Goal: Information Seeking & Learning: Learn about a topic

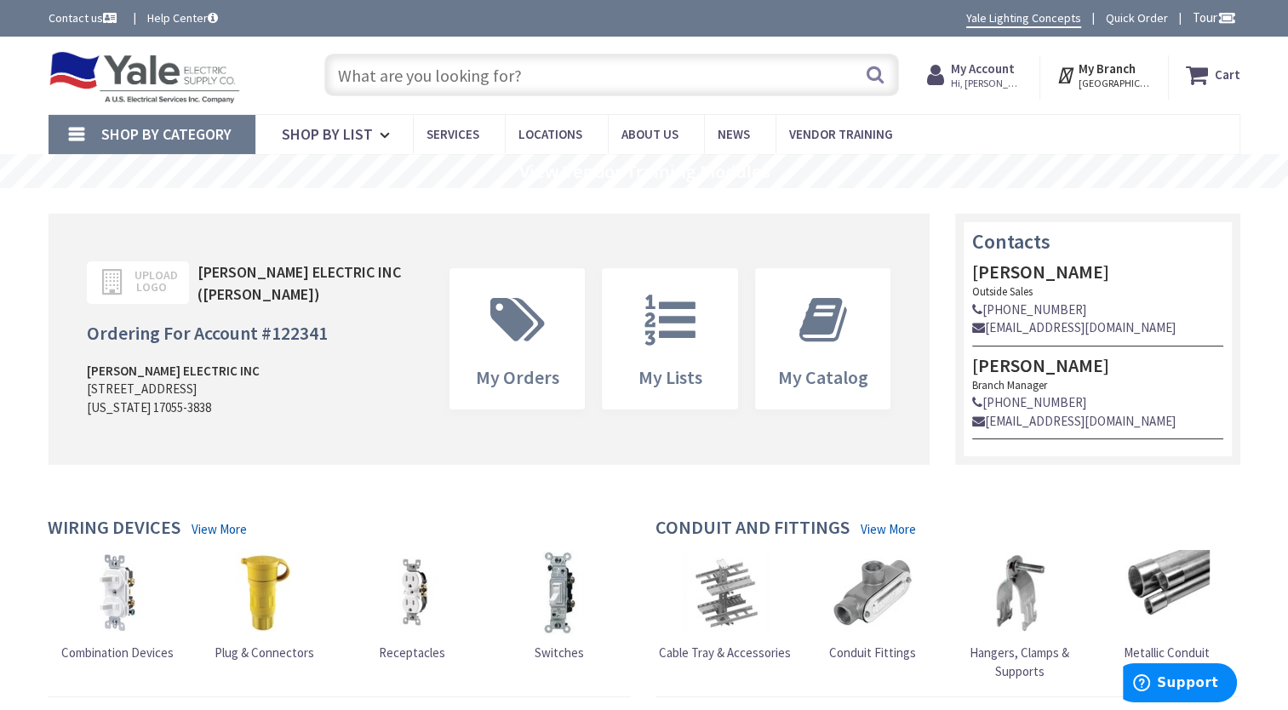
click at [704, 77] on input "text" at bounding box center [611, 75] width 575 height 43
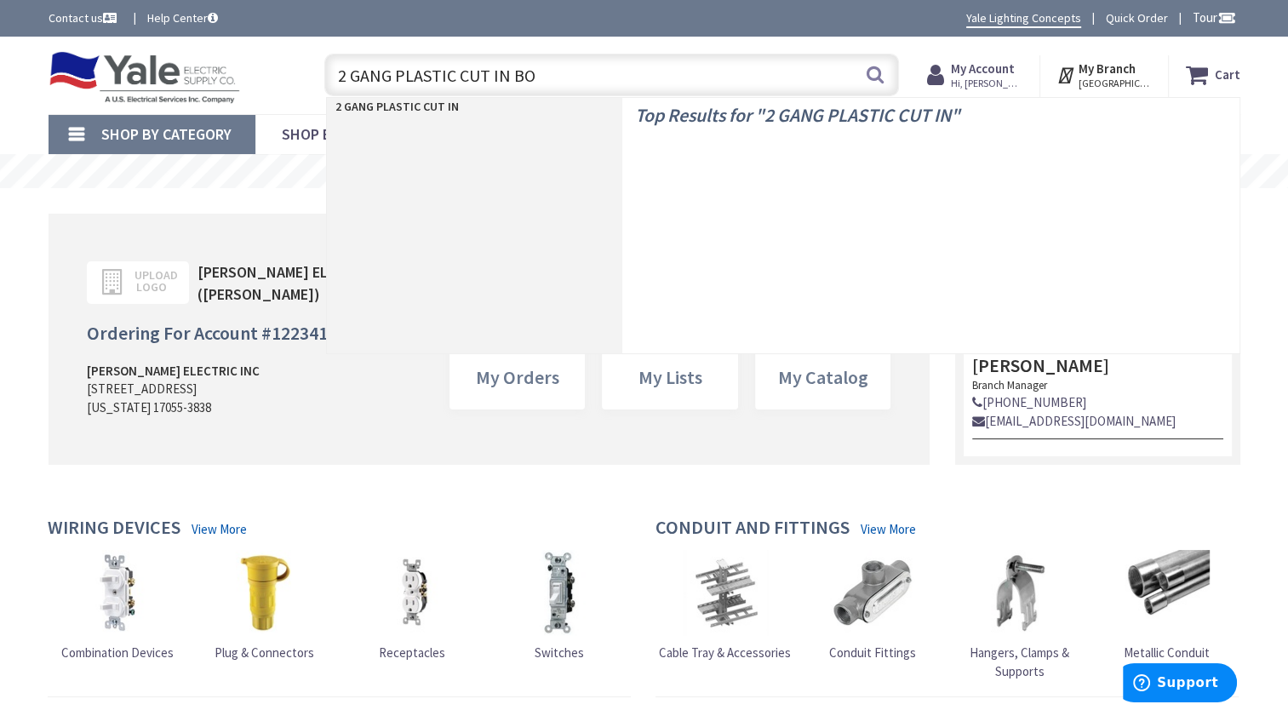
type input "2 GANG PLASTIC CUT IN BOX"
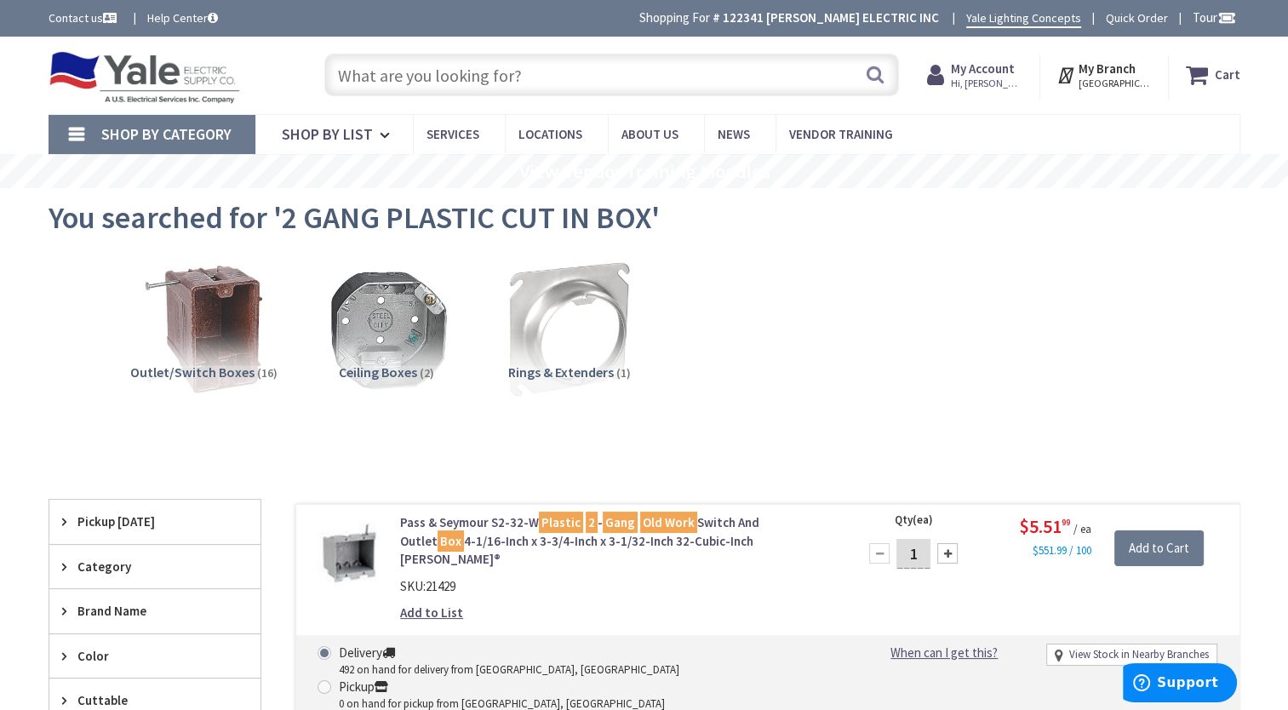
click at [548, 75] on input "text" at bounding box center [611, 75] width 575 height 43
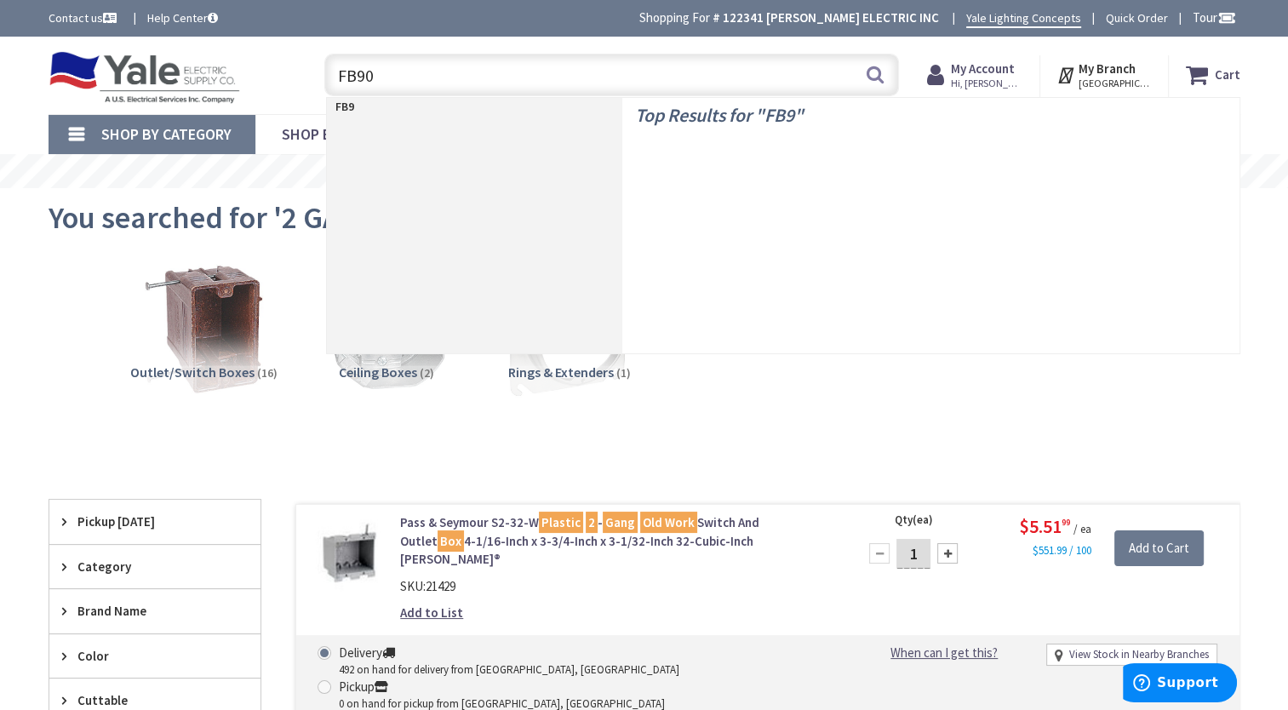
type input "FB900"
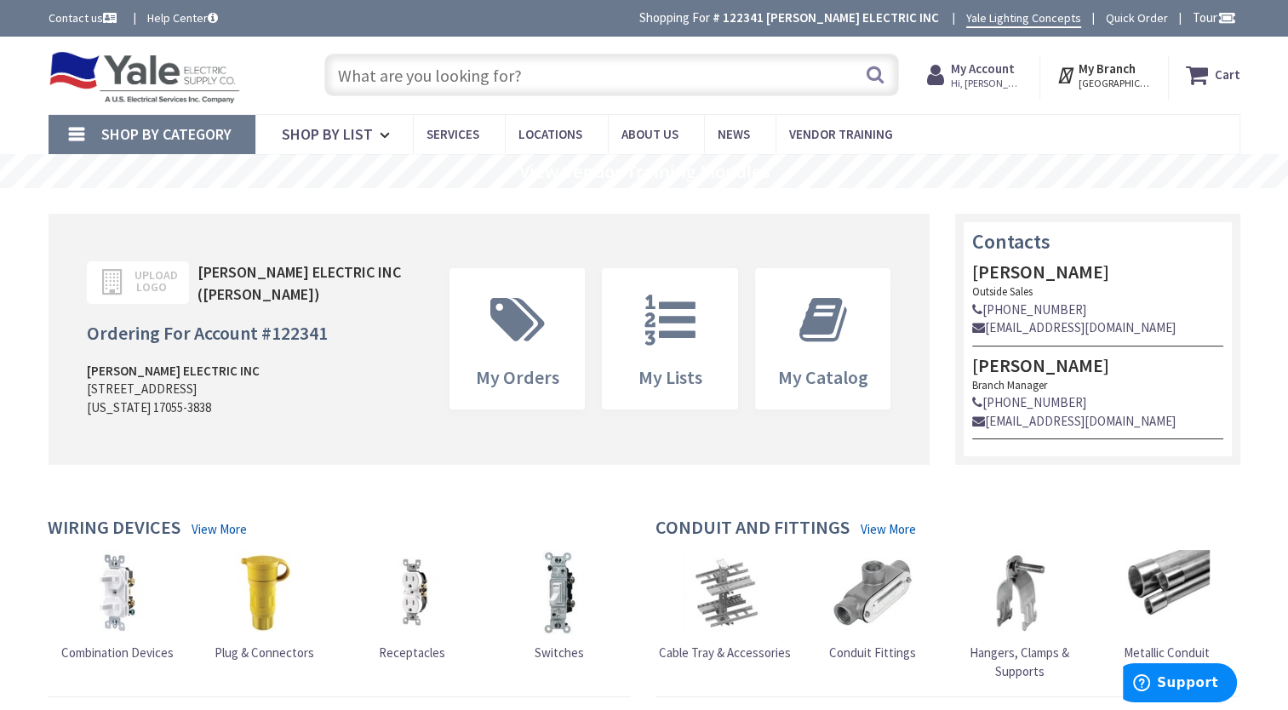
click at [599, 73] on input "text" at bounding box center [611, 75] width 575 height 43
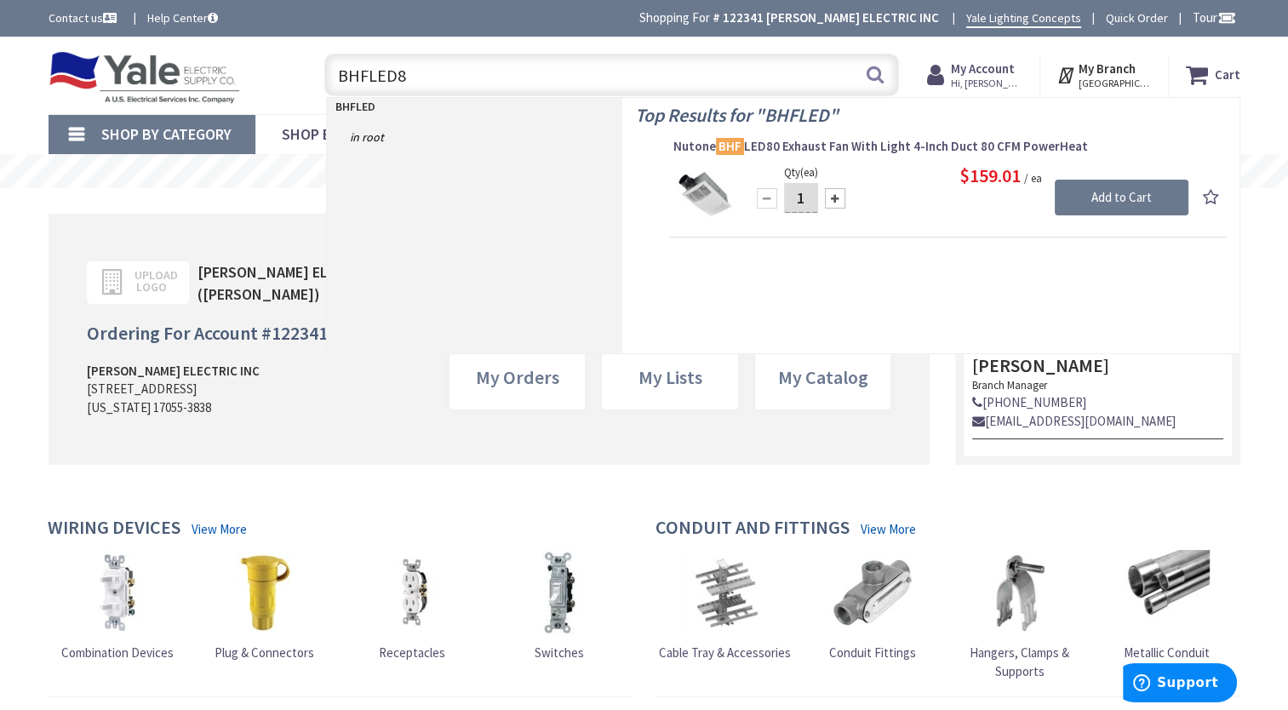
type input "BHFLED80"
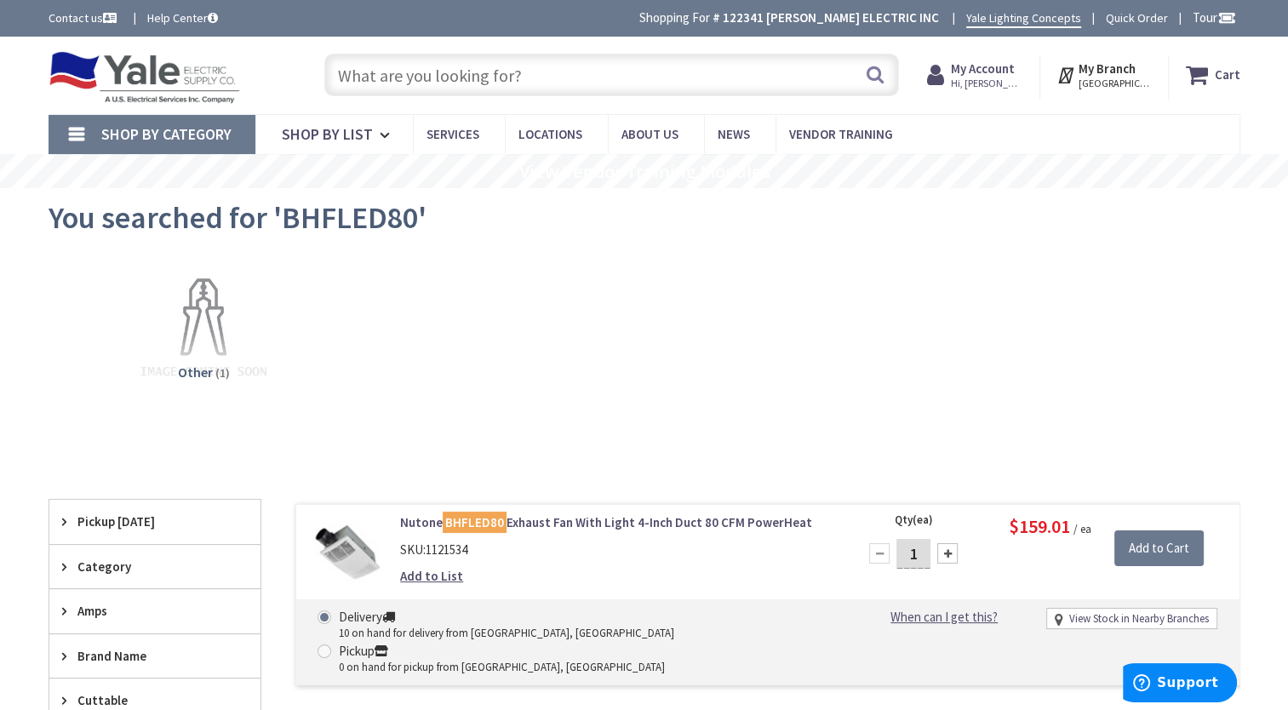
click at [621, 518] on link "Nutone BHFLED80 Exhaust Fan With Light 4-Inch Duct 80 CFM PowerHeat" at bounding box center [616, 522] width 433 height 18
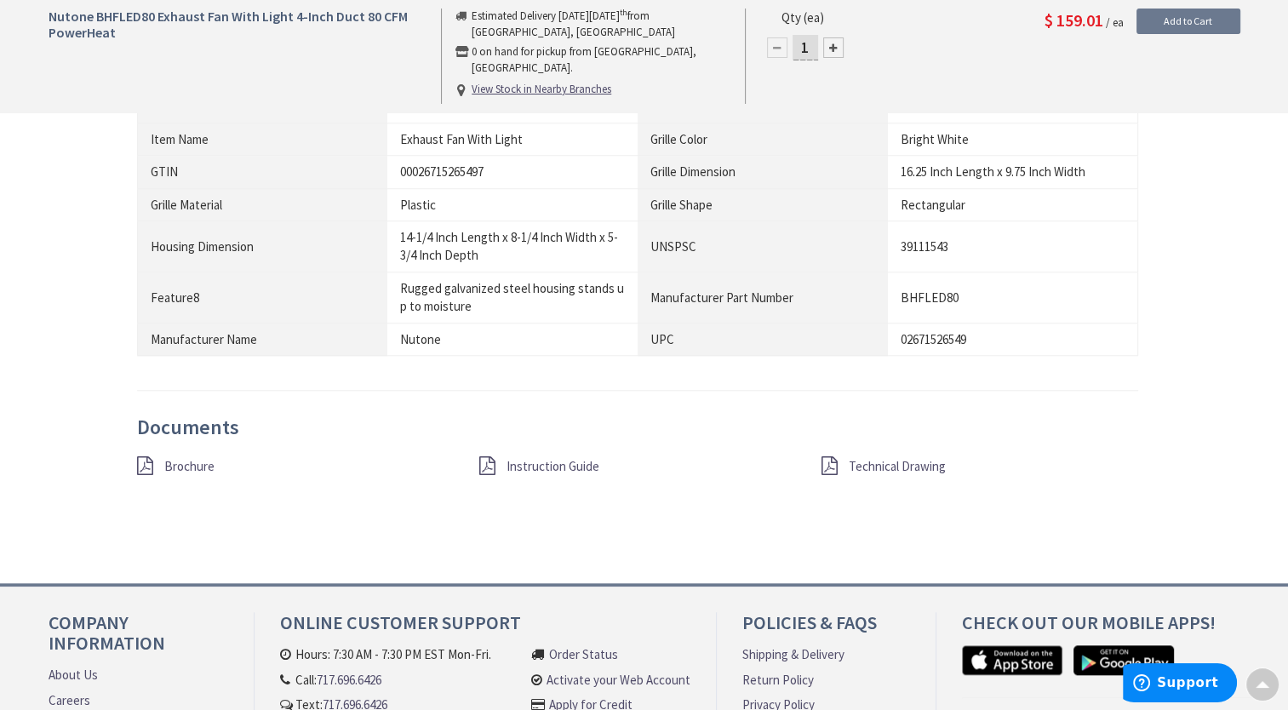
scroll to position [1533, 0]
click at [179, 466] on span "Brochure" at bounding box center [189, 464] width 50 height 16
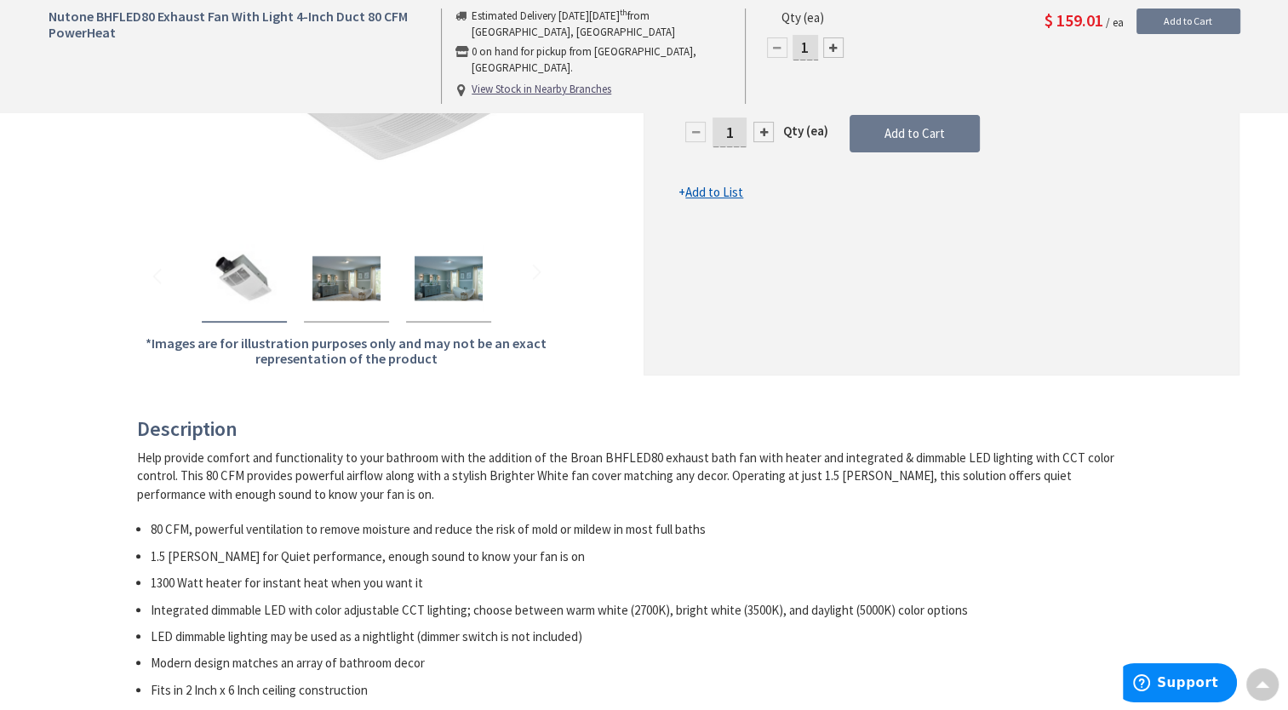
scroll to position [0, 0]
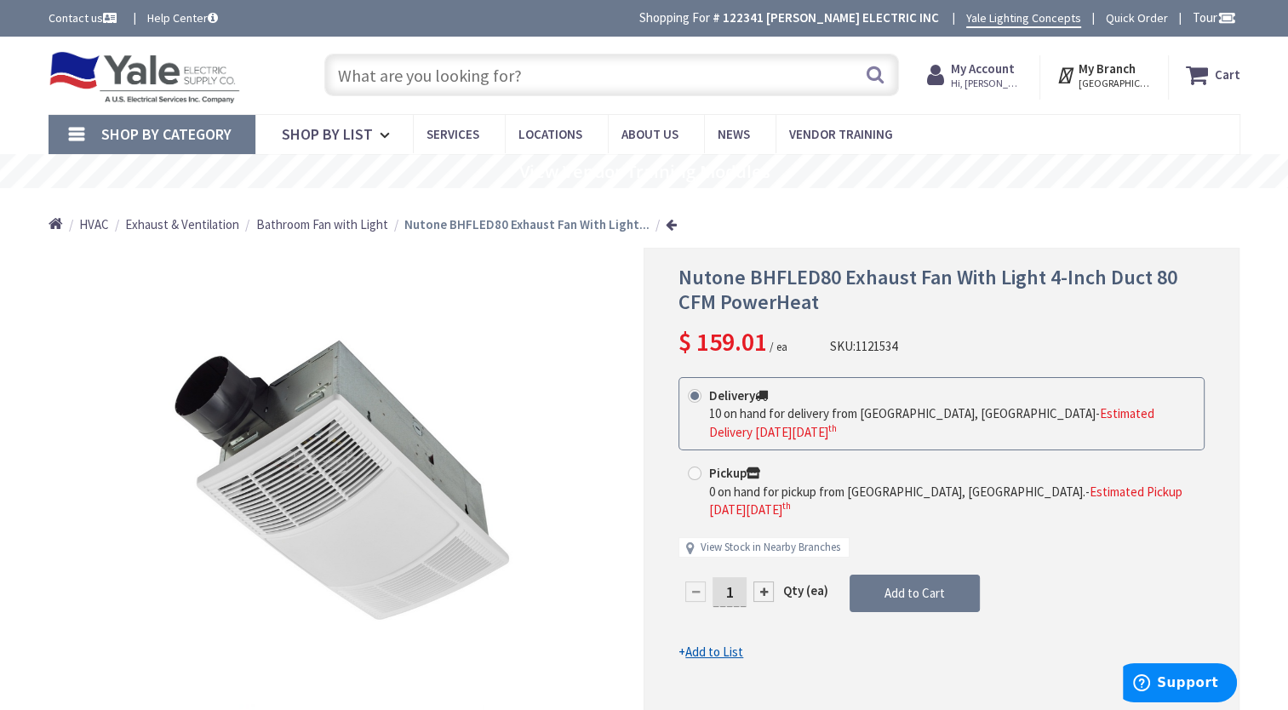
click at [600, 66] on input "text" at bounding box center [611, 75] width 575 height 43
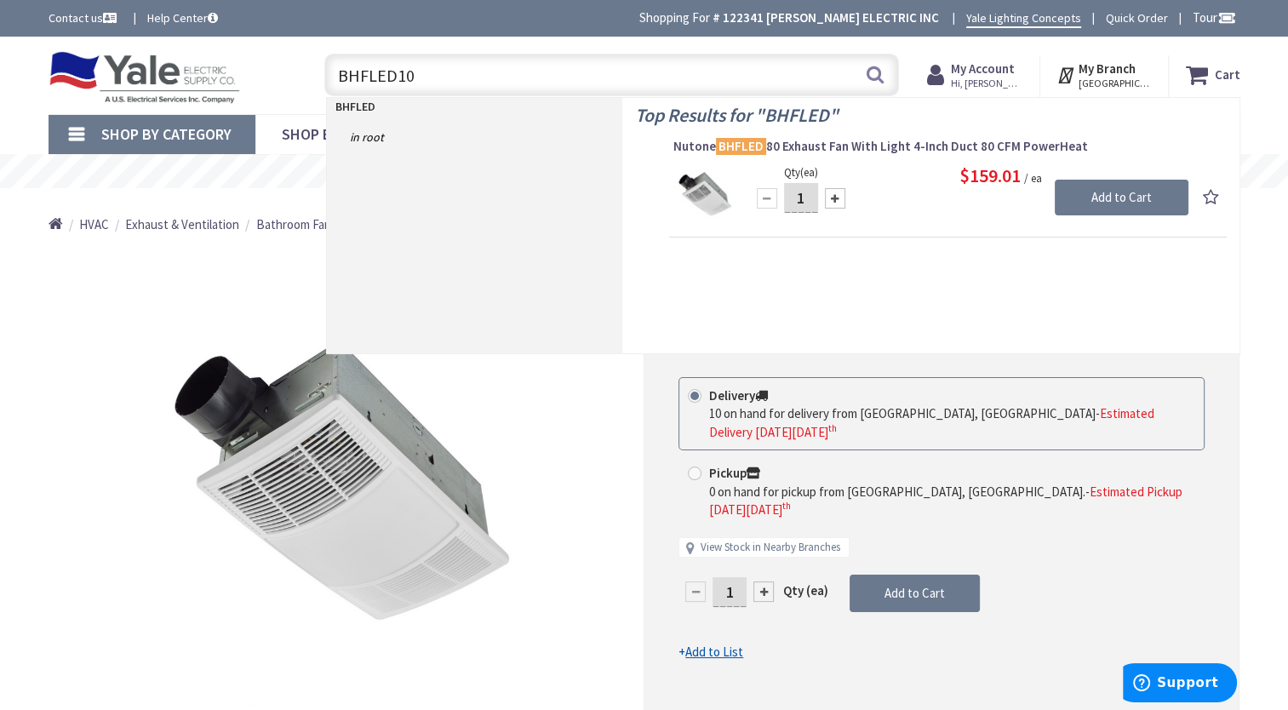
type input "BHFLED100"
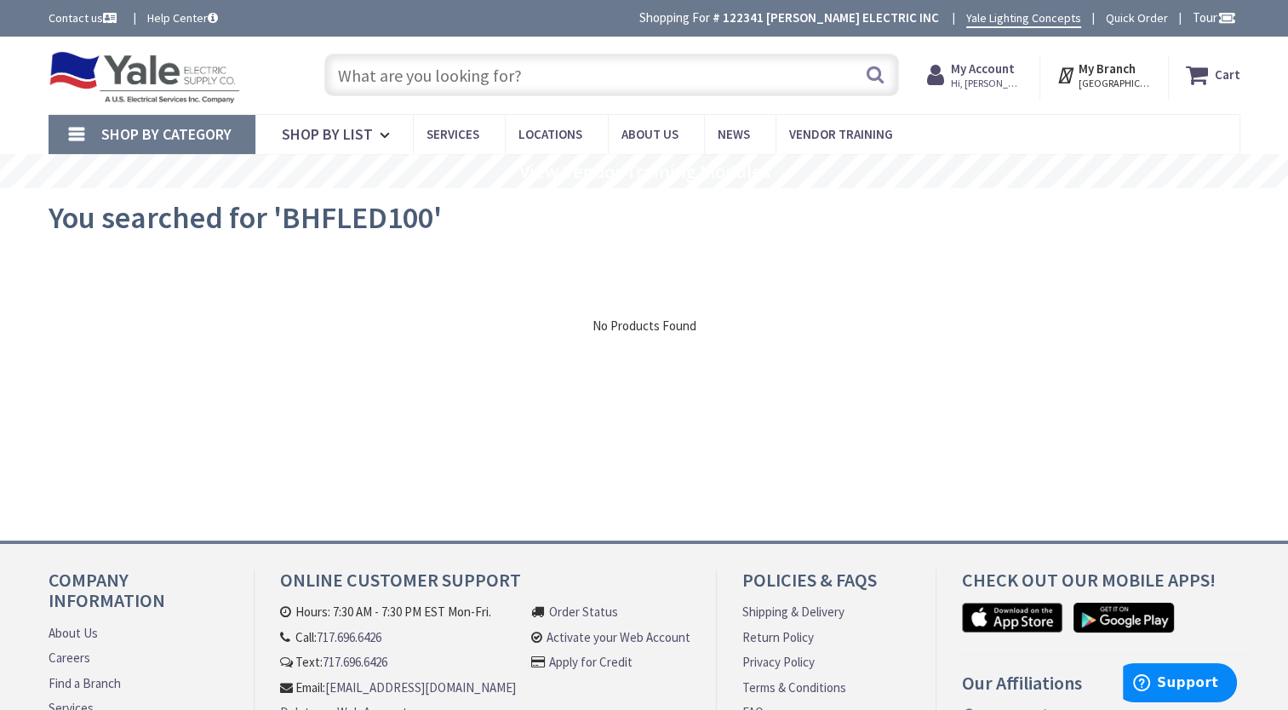
click at [452, 83] on input "text" at bounding box center [611, 75] width 575 height 43
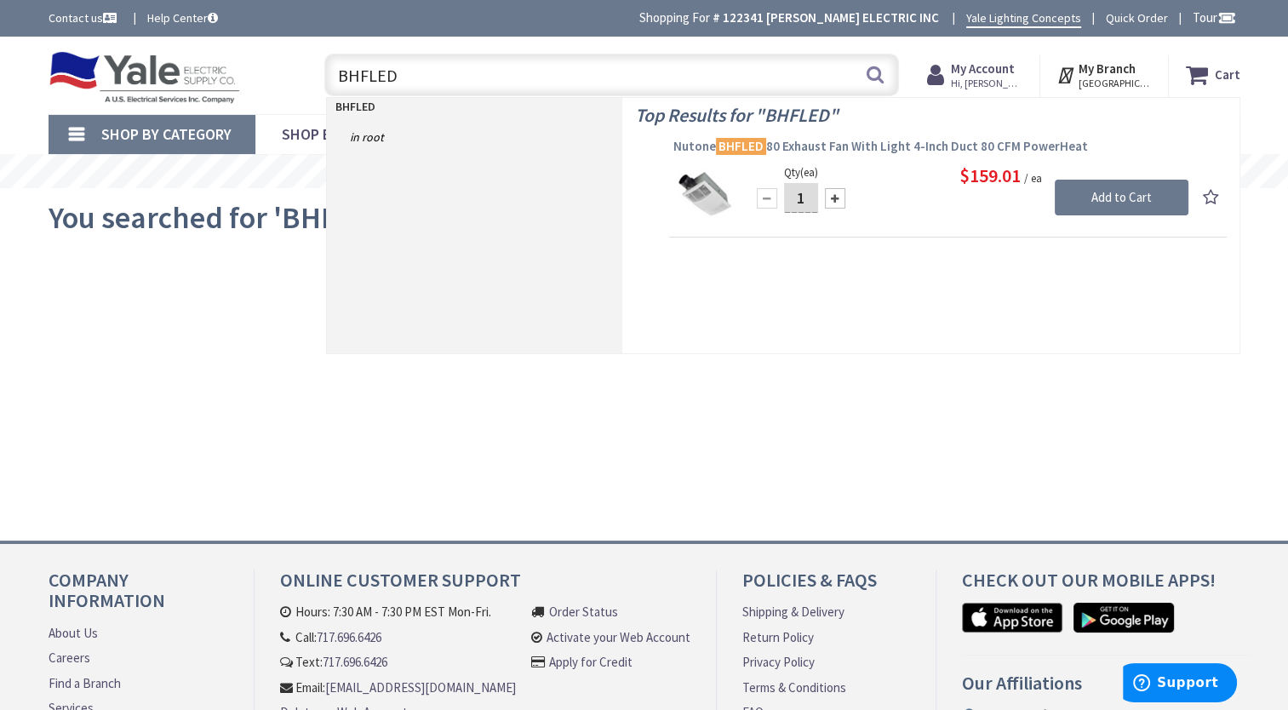
type input "BHFLED"
click at [807, 144] on span "Nutone BHFLED 80 Exhaust Fan With Light 4-Inch Duct 80 CFM PowerHeat" at bounding box center [948, 146] width 549 height 17
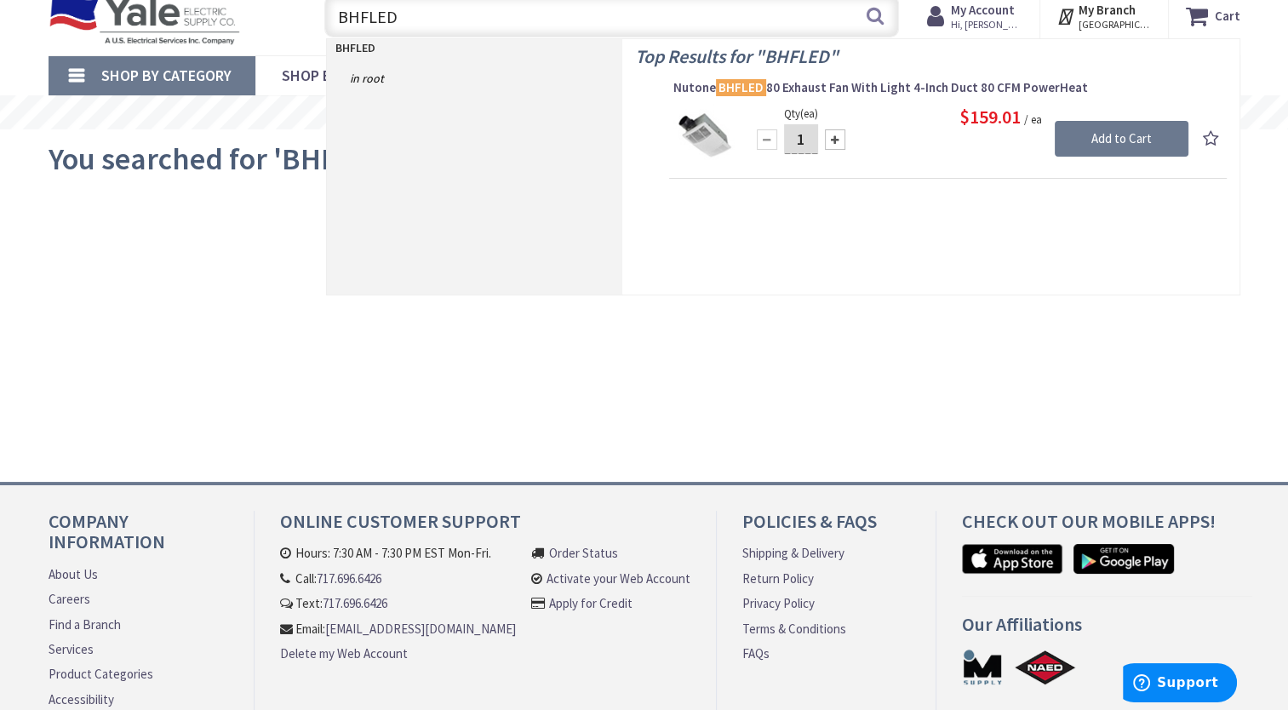
scroll to position [85, 0]
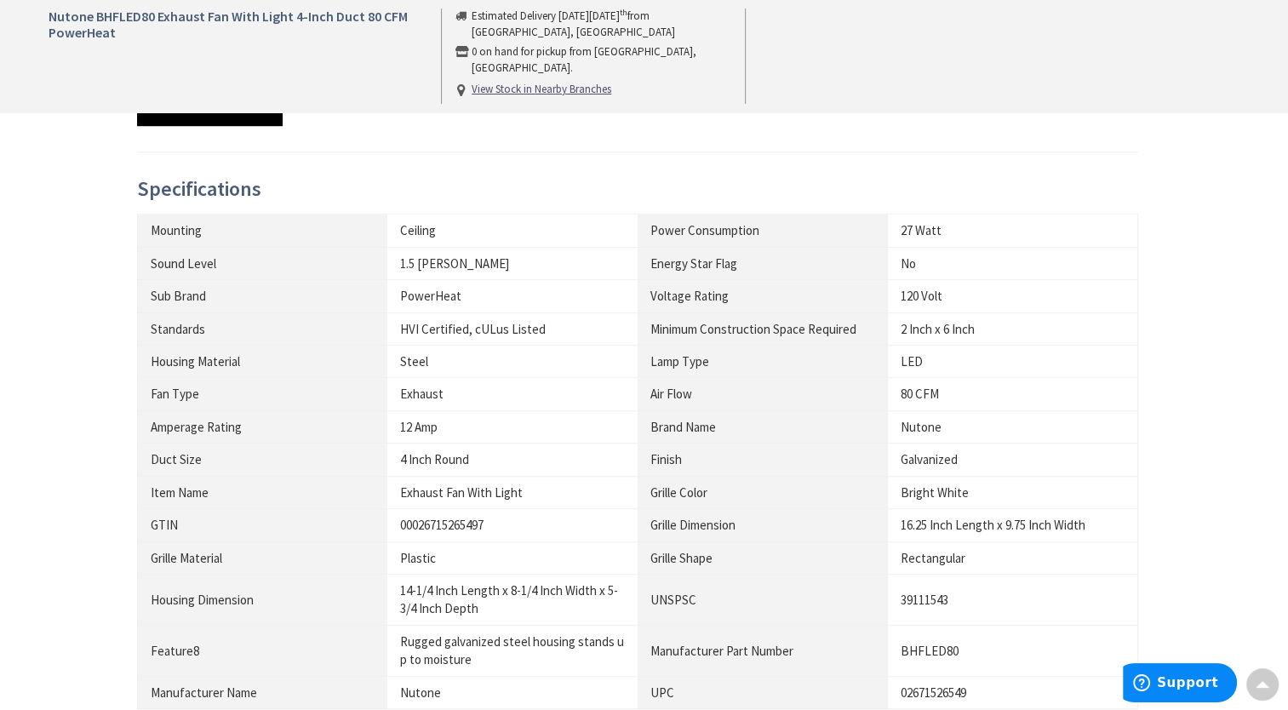
scroll to position [1533, 0]
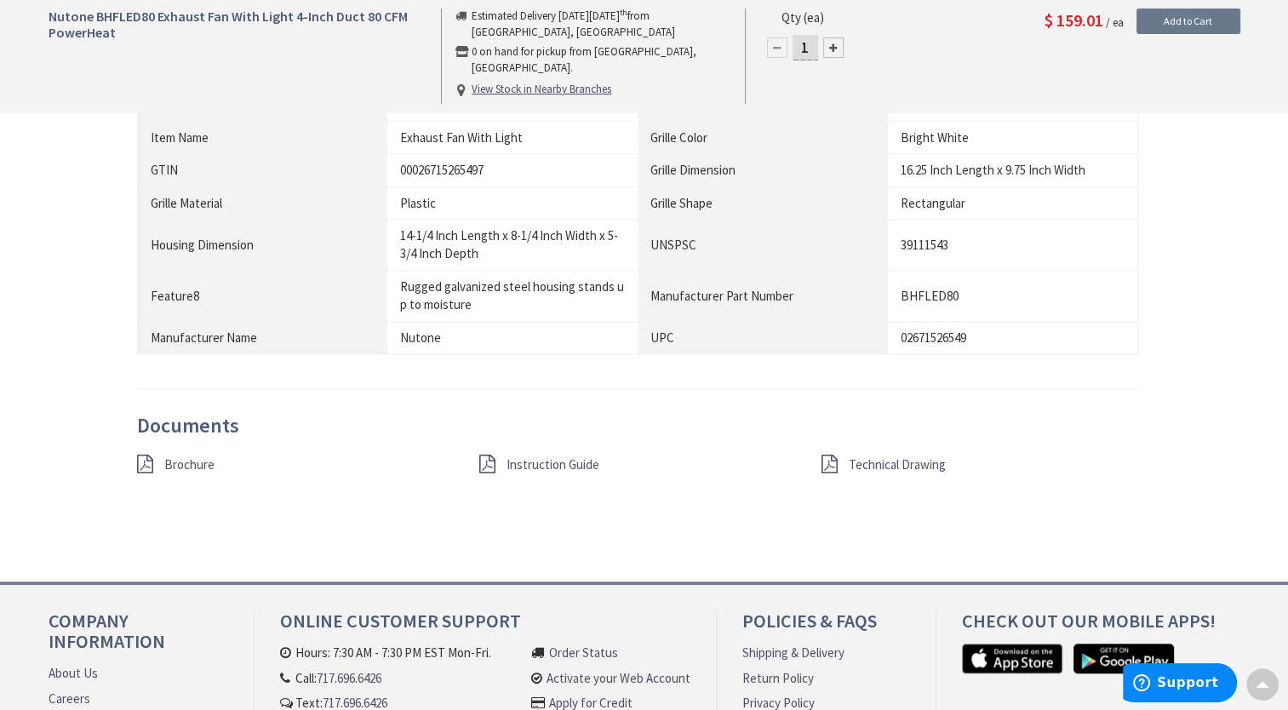
click at [176, 456] on span "Brochure" at bounding box center [189, 464] width 50 height 16
